Goal: Communication & Community: Answer question/provide support

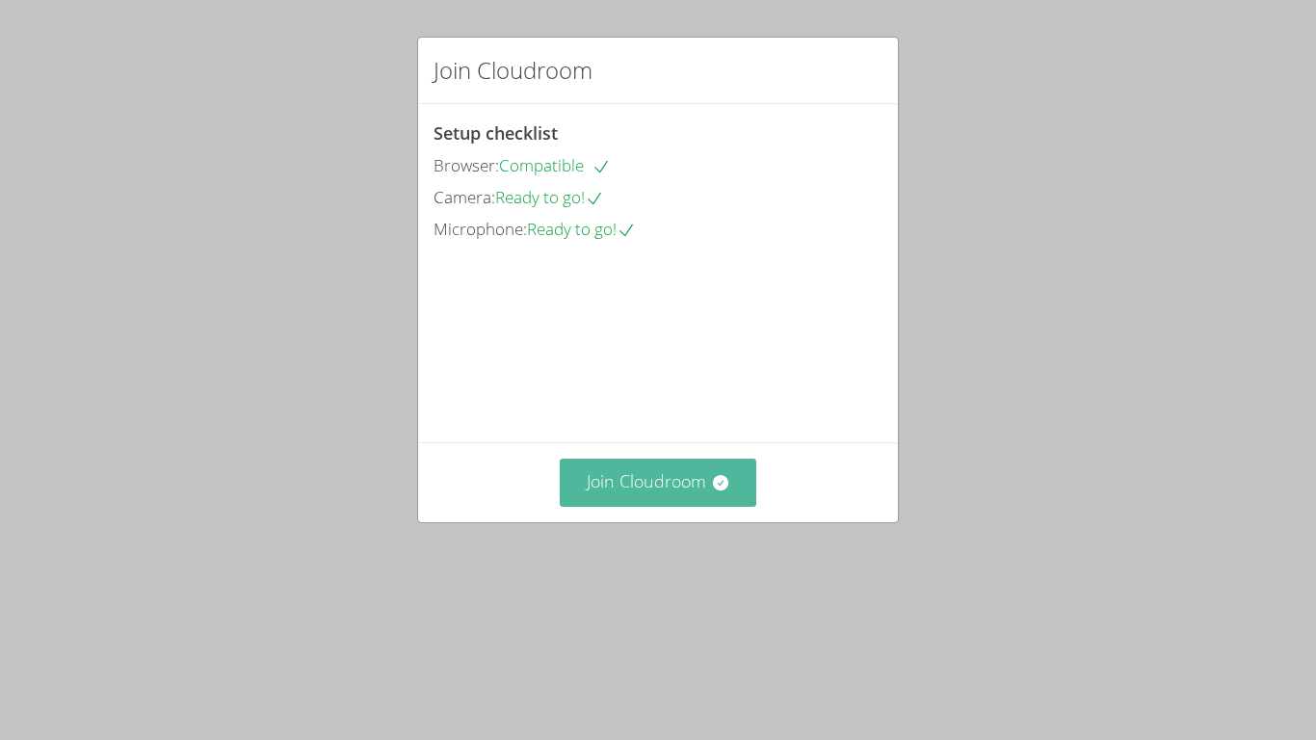
click at [687, 506] on button "Join Cloudroom" at bounding box center [658, 482] width 197 height 47
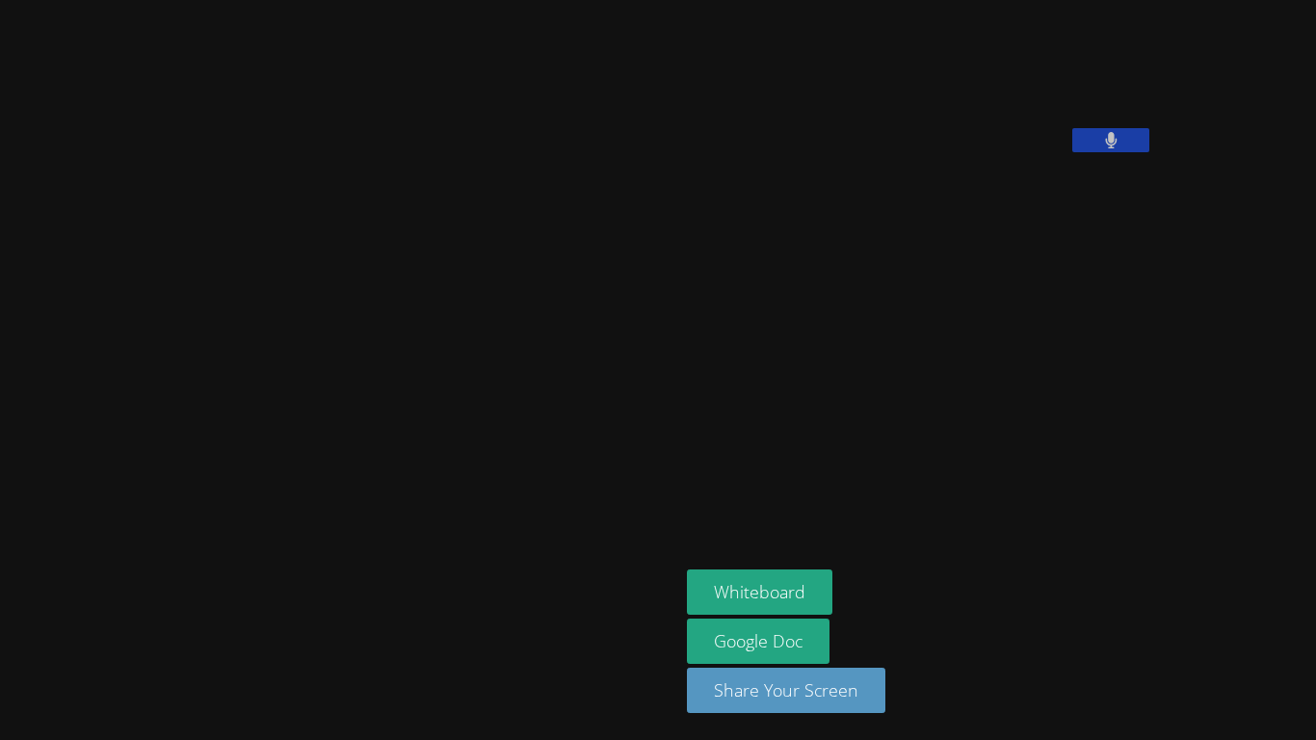
click at [1184, 564] on div "YURIKO YANEZ Whiteboard Google Doc Share Your Screen" at bounding box center [658, 370] width 1316 height 740
click at [1163, 614] on div "YURIKO YANEZ Whiteboard Google Doc Share Your Screen" at bounding box center [658, 370] width 1316 height 740
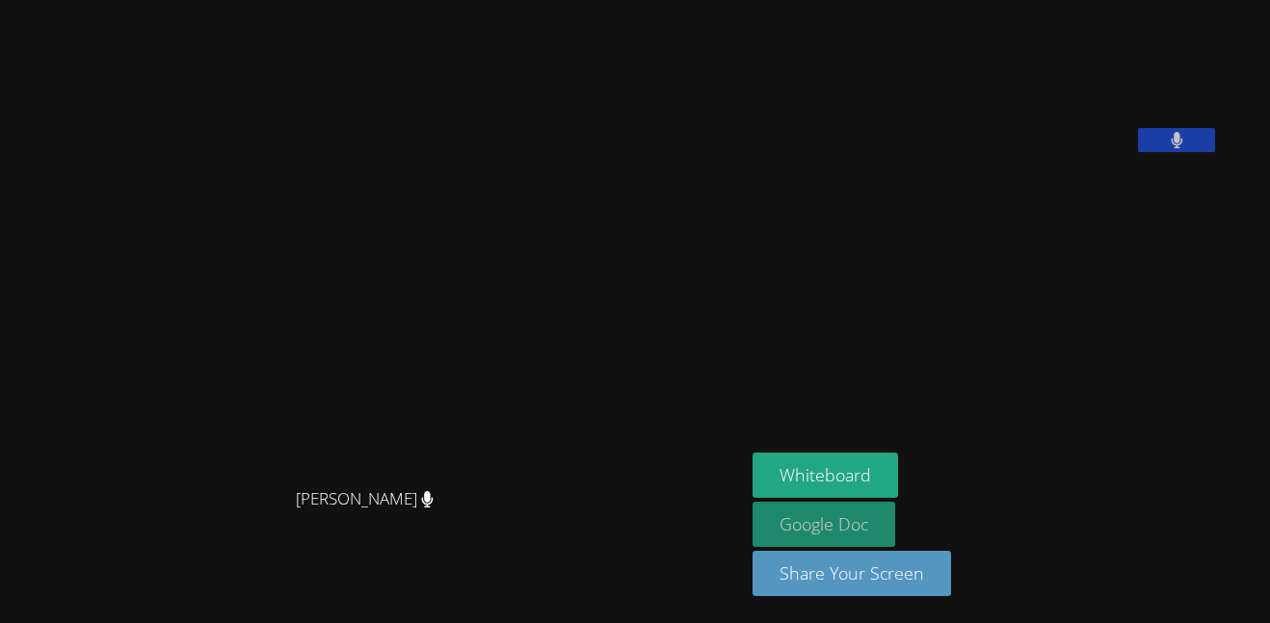
click at [752, 535] on link "Google Doc" at bounding box center [823, 524] width 143 height 45
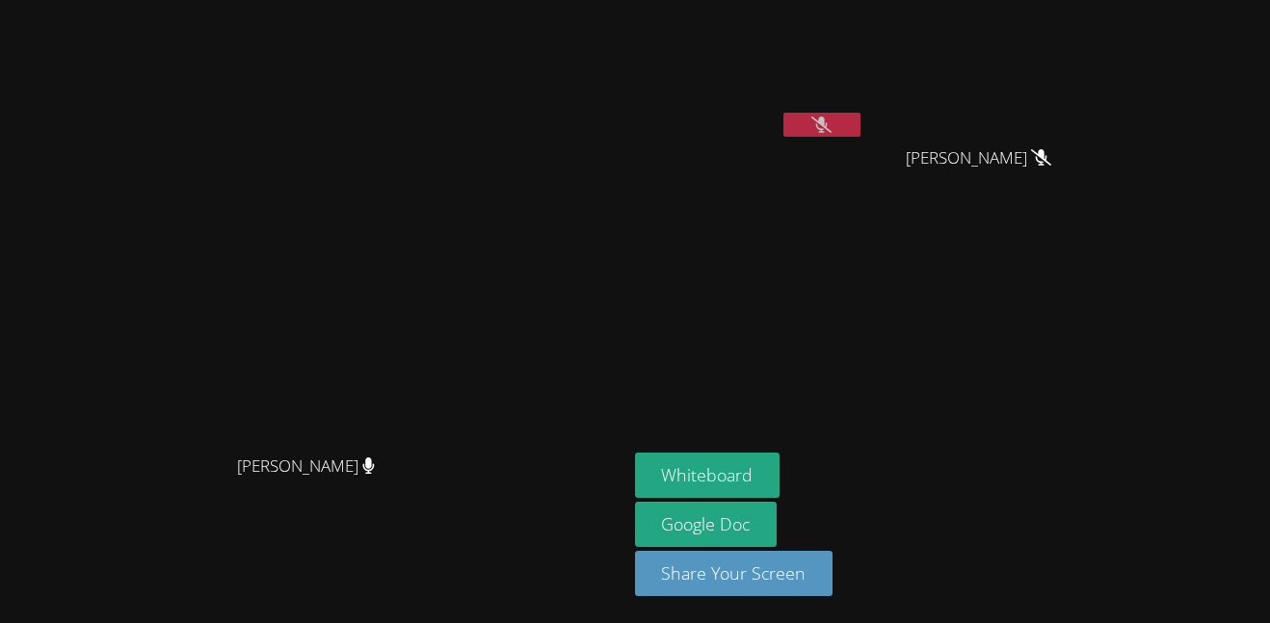
click at [831, 132] on icon at bounding box center [821, 125] width 20 height 16
click at [780, 457] on button "Whiteboard" at bounding box center [707, 475] width 145 height 45
click at [831, 120] on icon at bounding box center [821, 125] width 20 height 16
click at [783, 113] on button at bounding box center [821, 125] width 77 height 24
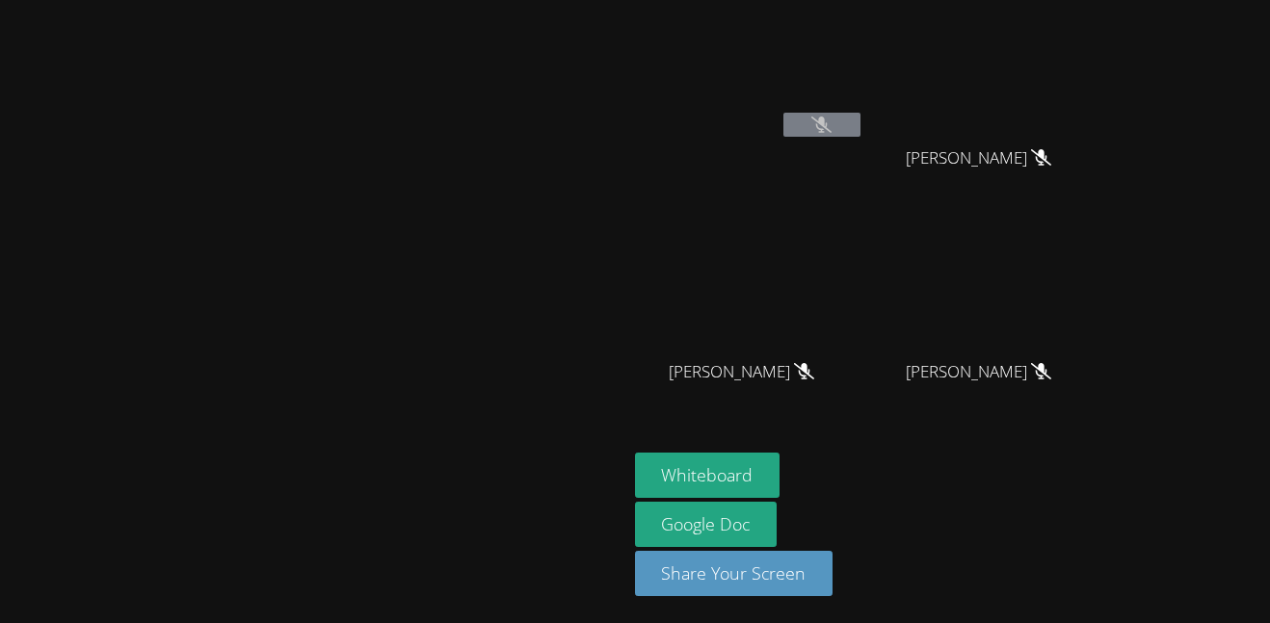
click at [169, 445] on video at bounding box center [313, 273] width 289 height 344
click at [860, 125] on button at bounding box center [821, 125] width 77 height 24
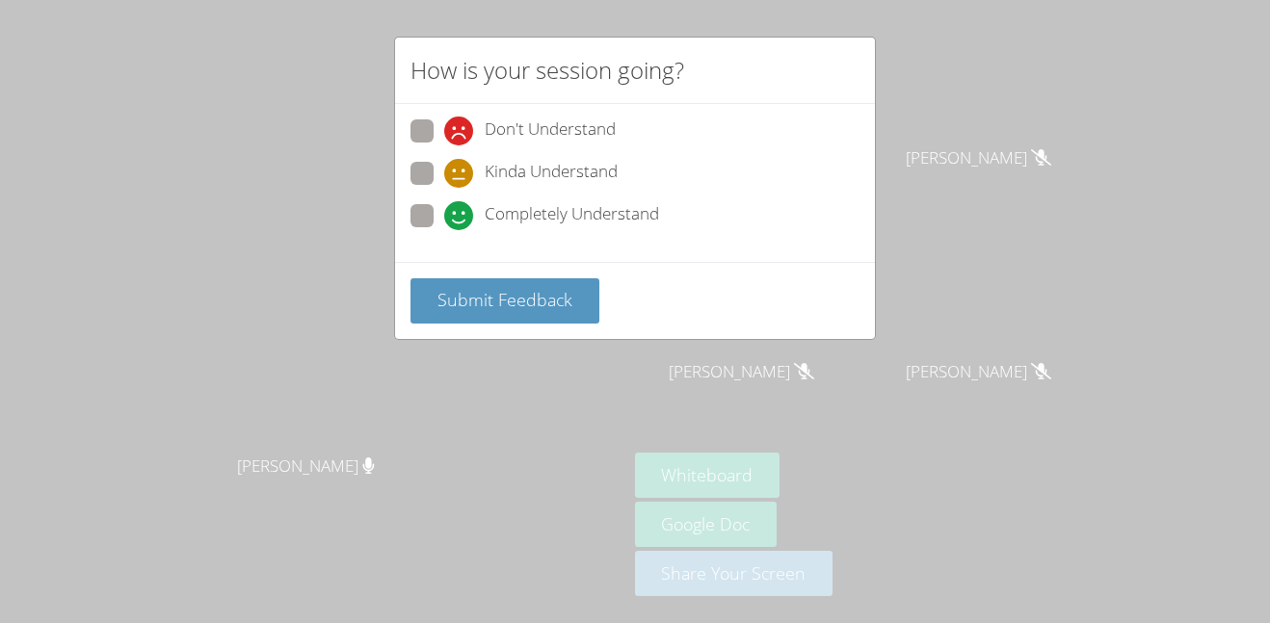
click at [541, 130] on span "Don't Understand" at bounding box center [550, 131] width 131 height 29
click at [460, 130] on input "Don't Understand" at bounding box center [452, 127] width 16 height 16
radio input "true"
click at [550, 299] on span "Submit Feedback" at bounding box center [504, 299] width 135 height 23
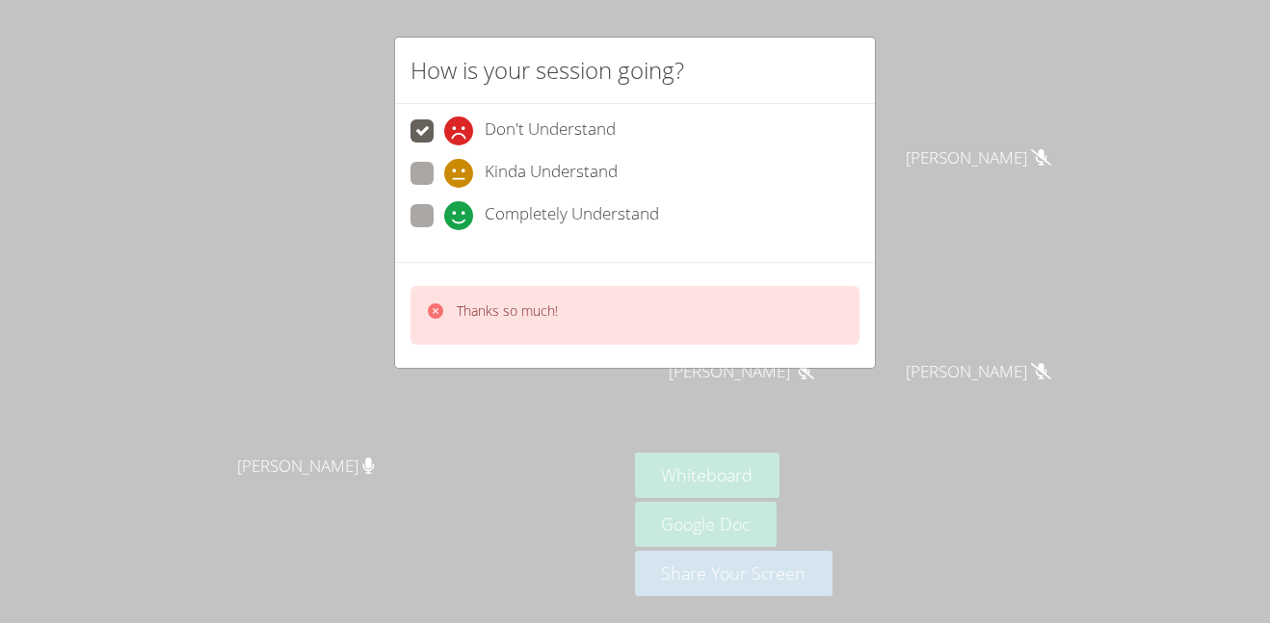
click at [594, 301] on div "Thanks so much!" at bounding box center [634, 315] width 449 height 59
click at [613, 306] on div "Thanks so much!" at bounding box center [634, 315] width 449 height 59
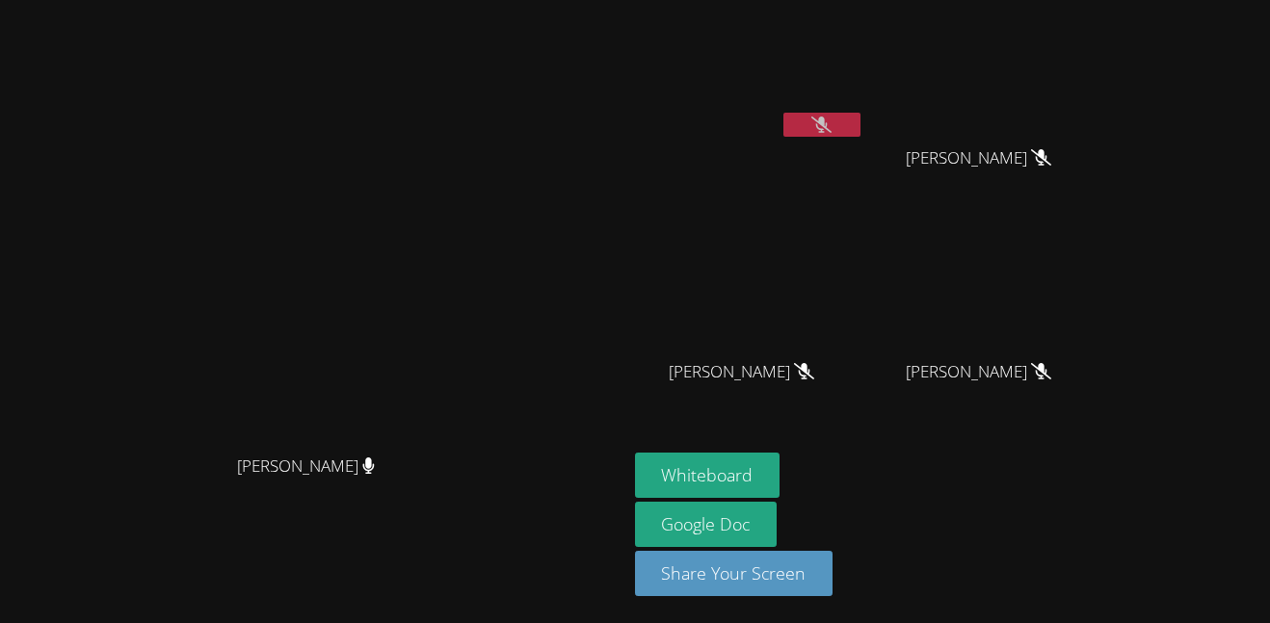
click at [864, 129] on video at bounding box center [749, 72] width 229 height 129
click at [860, 122] on button at bounding box center [821, 125] width 77 height 24
click at [860, 134] on button at bounding box center [821, 125] width 77 height 24
click at [831, 130] on icon at bounding box center [821, 125] width 20 height 16
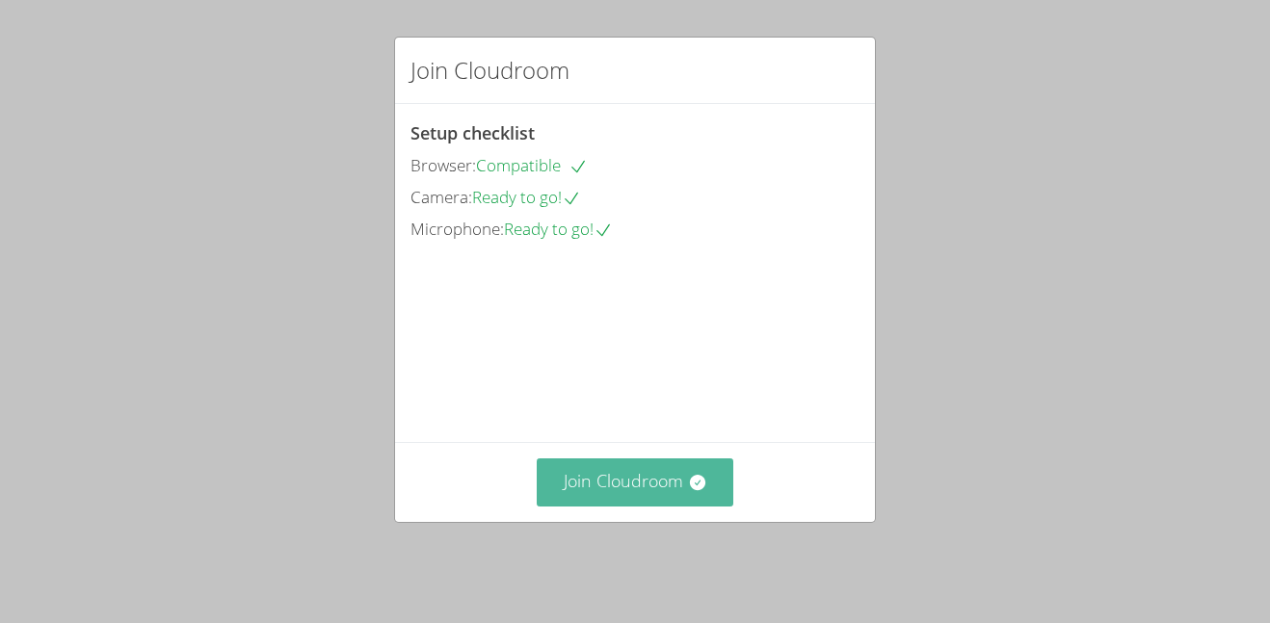
click at [659, 495] on button "Join Cloudroom" at bounding box center [635, 482] width 197 height 47
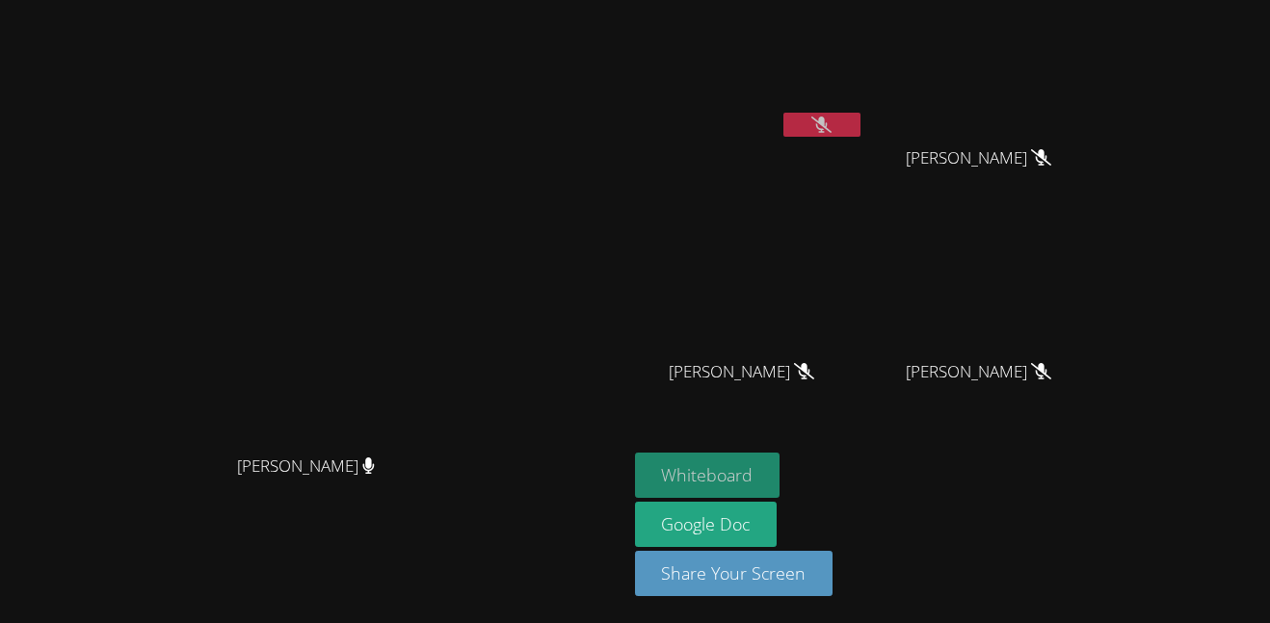
click at [780, 475] on button "Whiteboard" at bounding box center [707, 475] width 145 height 45
click at [860, 119] on button at bounding box center [821, 125] width 77 height 24
click at [831, 123] on icon at bounding box center [821, 125] width 20 height 16
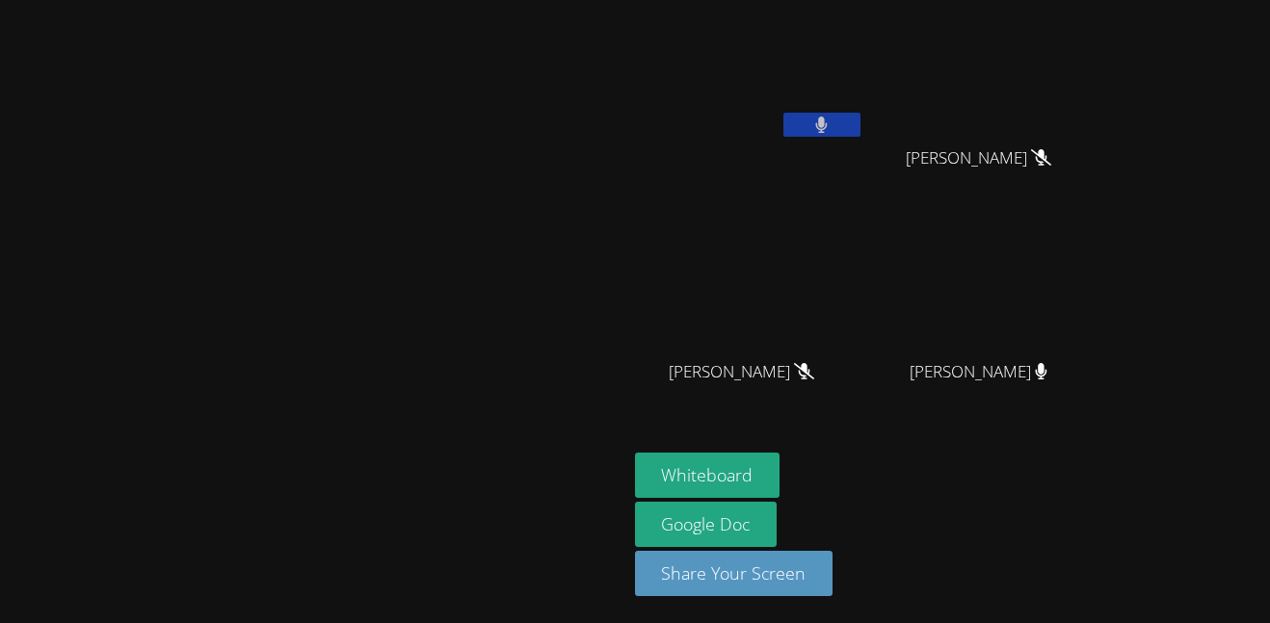
click at [783, 113] on button at bounding box center [821, 125] width 77 height 24
click at [458, 445] on video at bounding box center [313, 273] width 289 height 344
